Goal: Information Seeking & Learning: Understand process/instructions

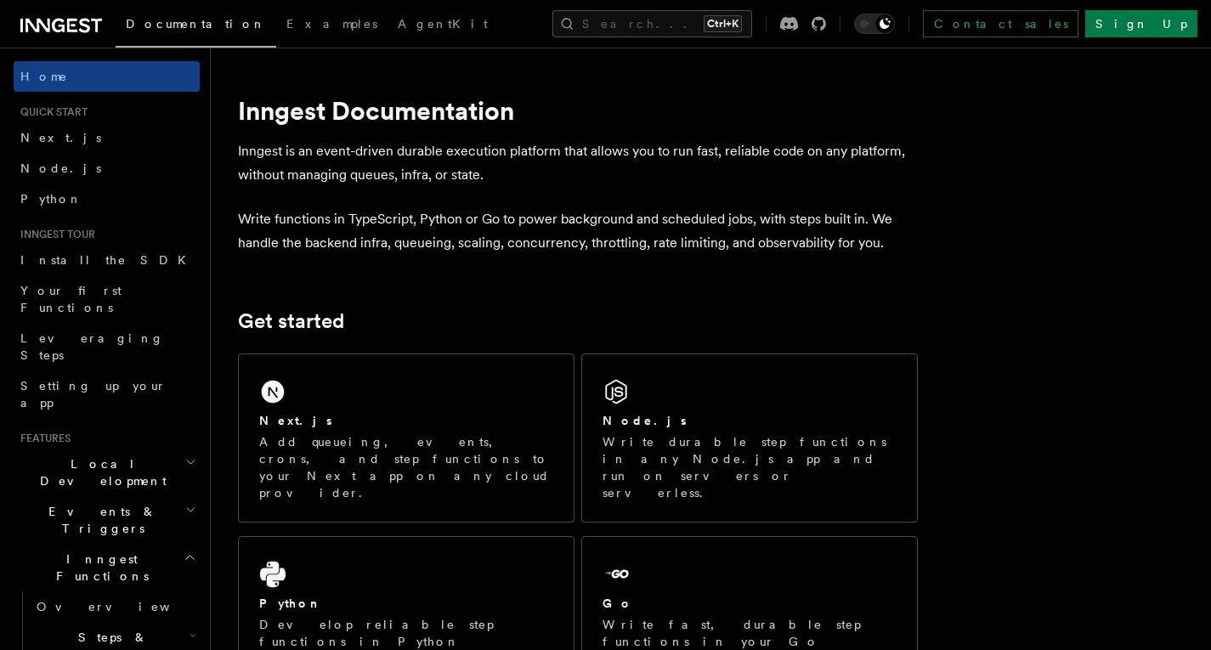
click at [394, 434] on p "Add queueing, events, crons, and step functions to your Next app on any cloud p…" at bounding box center [406, 467] width 294 height 68
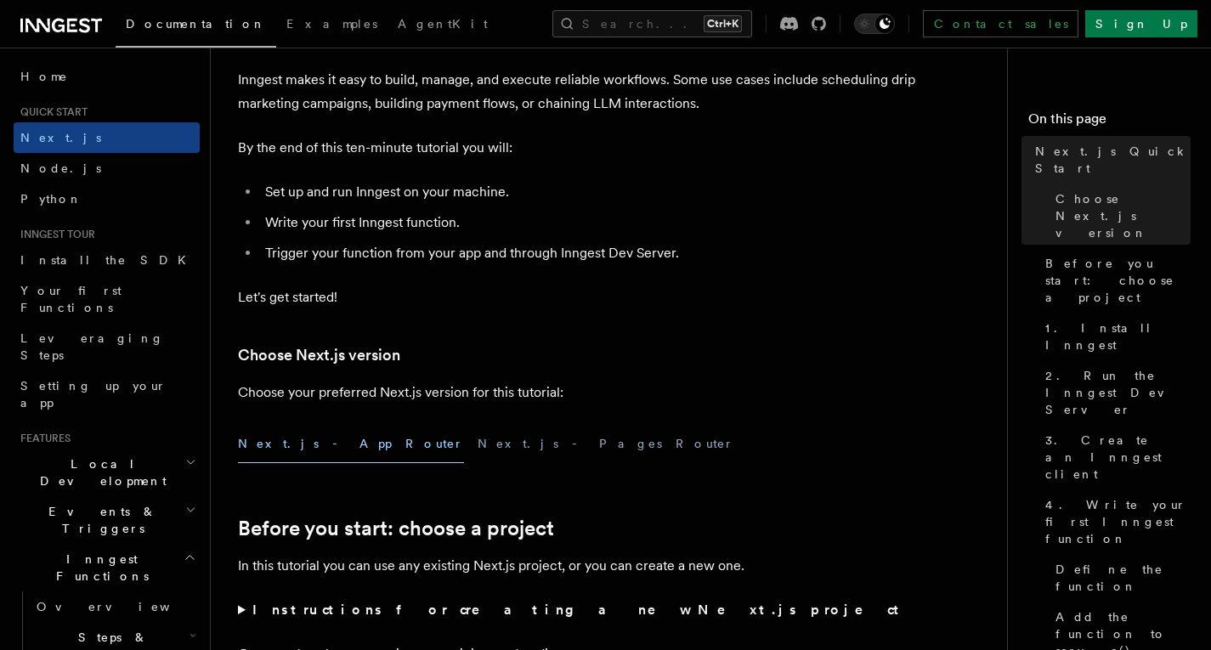
scroll to position [133, 0]
click at [319, 445] on button "Next.js - App Router" at bounding box center [351, 443] width 226 height 38
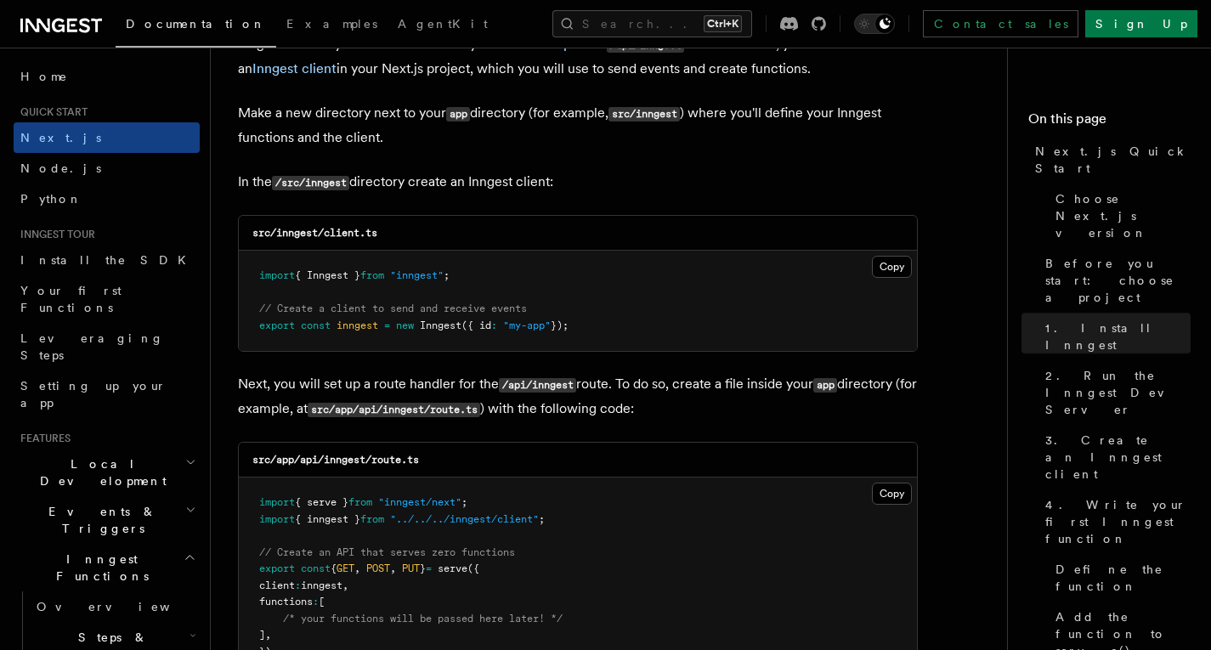
scroll to position [2081, 0]
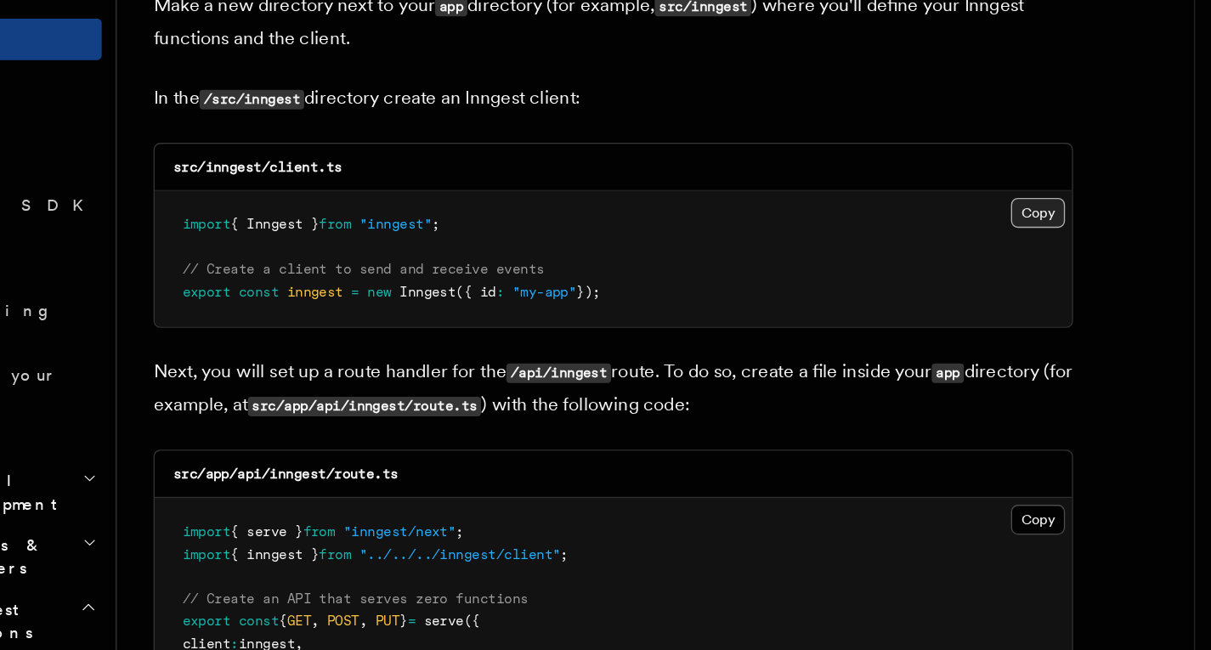
click at [896, 273] on button "Copy Copied" at bounding box center [892, 266] width 40 height 22
